Goal: Navigation & Orientation: Find specific page/section

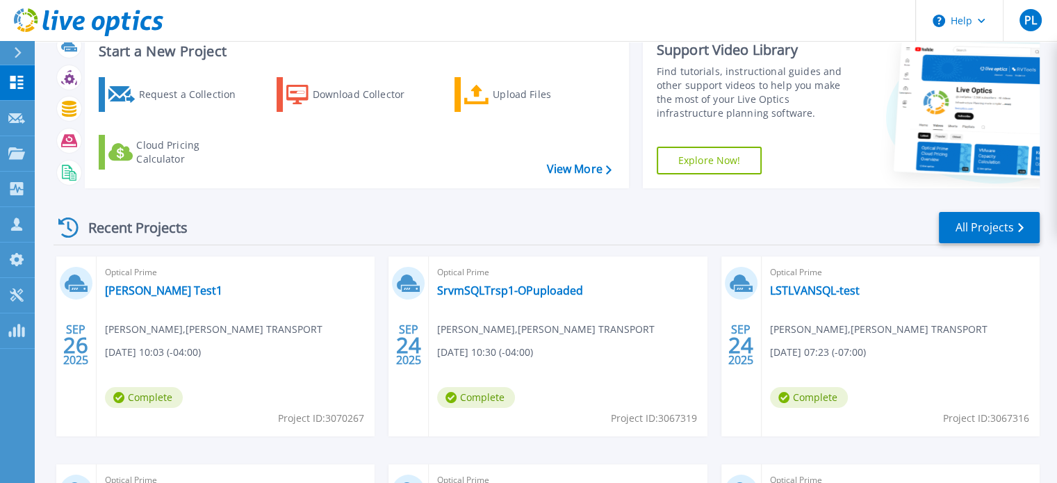
scroll to position [69, 0]
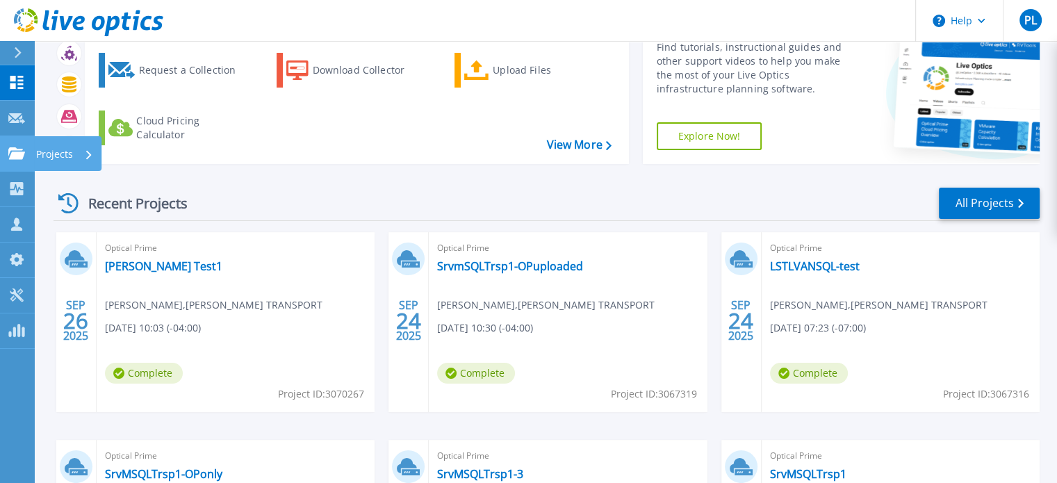
click at [18, 149] on icon at bounding box center [16, 153] width 17 height 12
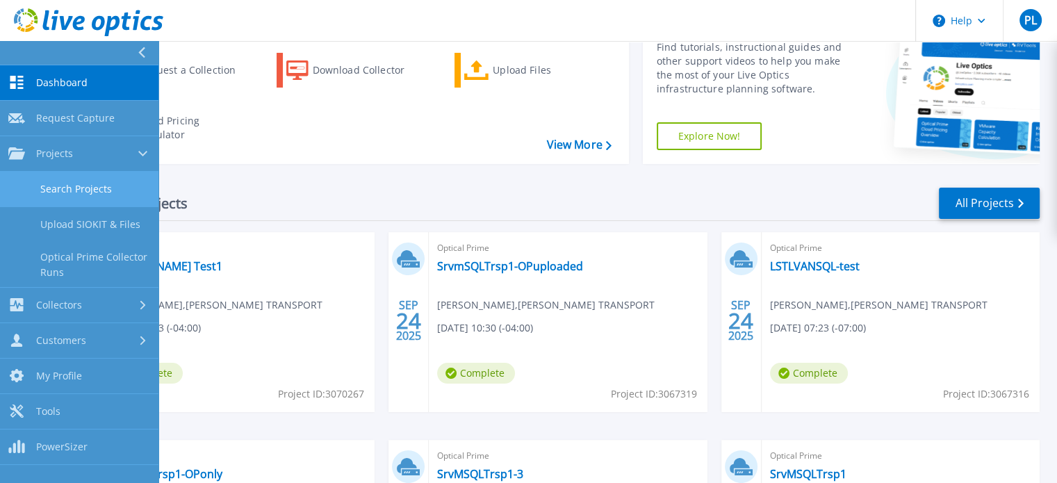
click at [71, 180] on link "Search Projects" at bounding box center [79, 189] width 158 height 35
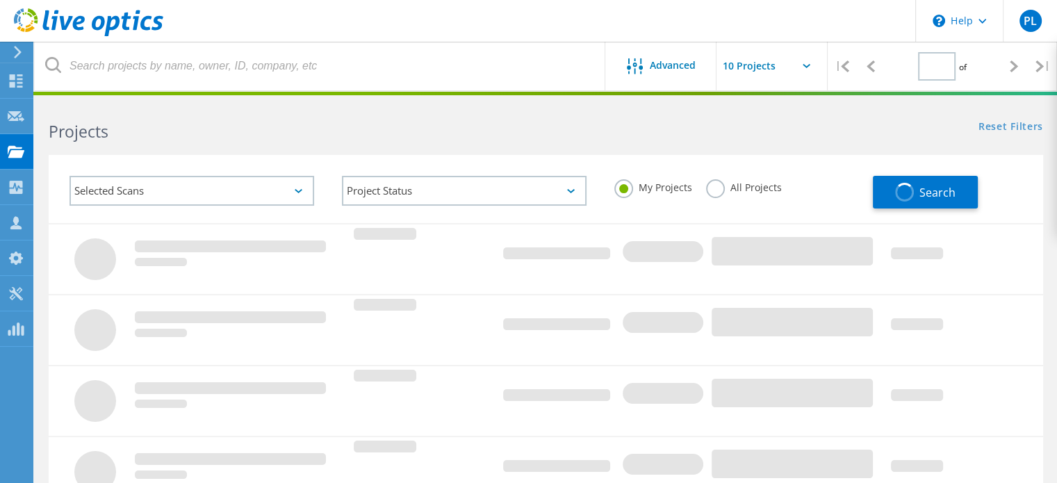
type input "1"
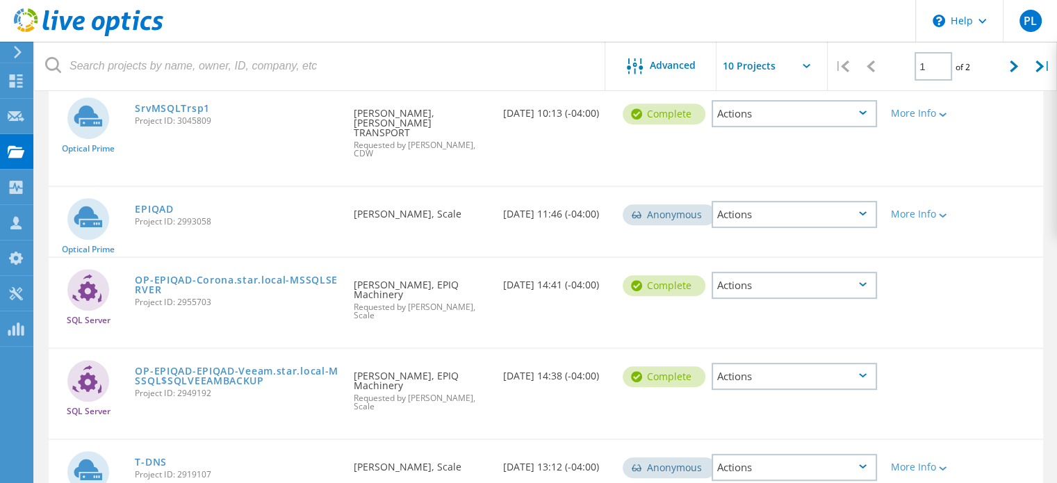
scroll to position [614, 0]
